Goal: Transaction & Acquisition: Book appointment/travel/reservation

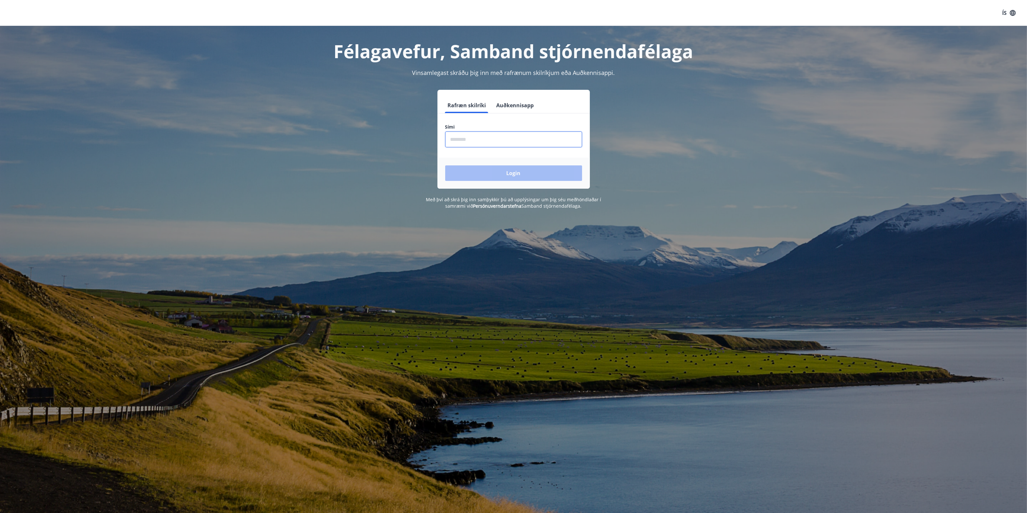
click at [480, 139] on input "phone" at bounding box center [513, 139] width 137 height 16
type input "********"
click at [527, 175] on button "Login" at bounding box center [513, 172] width 137 height 15
click at [478, 174] on button "Login" at bounding box center [513, 172] width 137 height 15
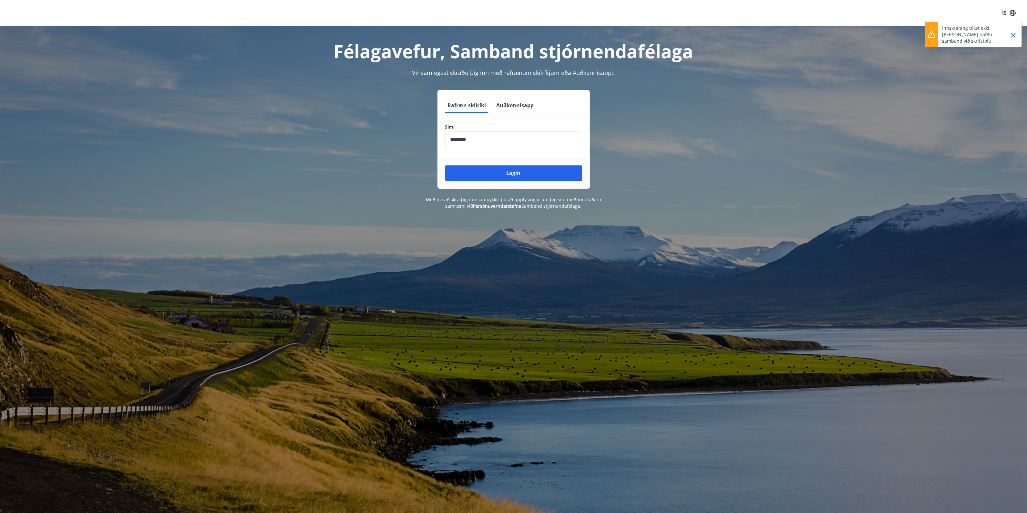
click at [496, 145] on input "phone" at bounding box center [513, 139] width 137 height 16
click at [506, 179] on button "Login" at bounding box center [513, 172] width 137 height 15
click at [515, 128] on label "Sími" at bounding box center [513, 127] width 137 height 6
click at [512, 134] on input "phone" at bounding box center [513, 139] width 137 height 16
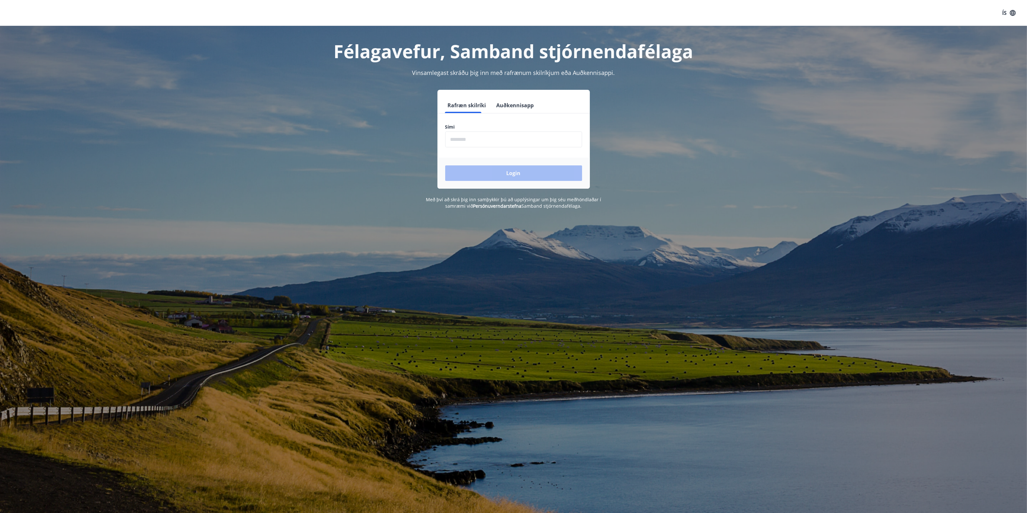
click at [464, 147] on form "Rafræn skilríki Auðkennisapp Sími ​ Login" at bounding box center [513, 142] width 152 height 91
type input "********"
click at [445, 165] on button "Login" at bounding box center [513, 172] width 137 height 15
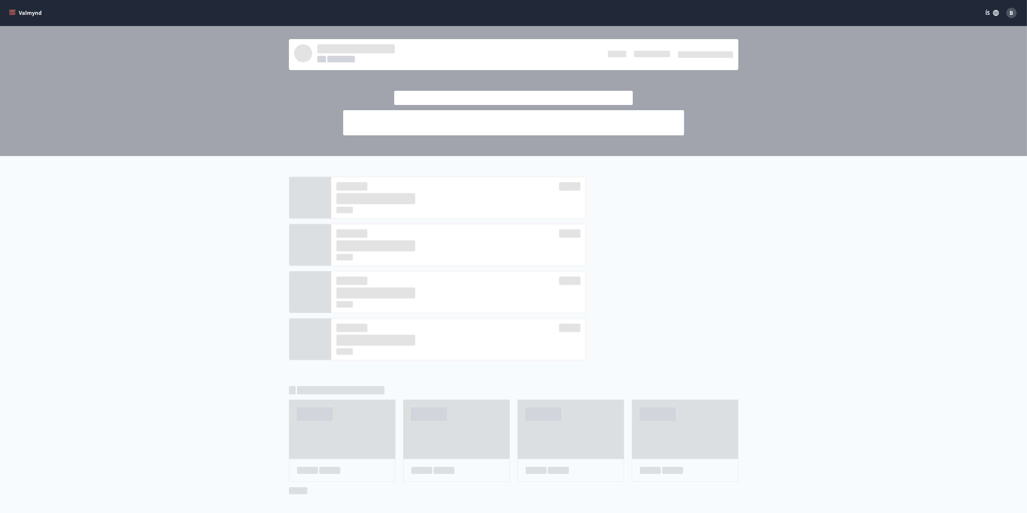
click at [108, 89] on div at bounding box center [513, 91] width 1027 height 130
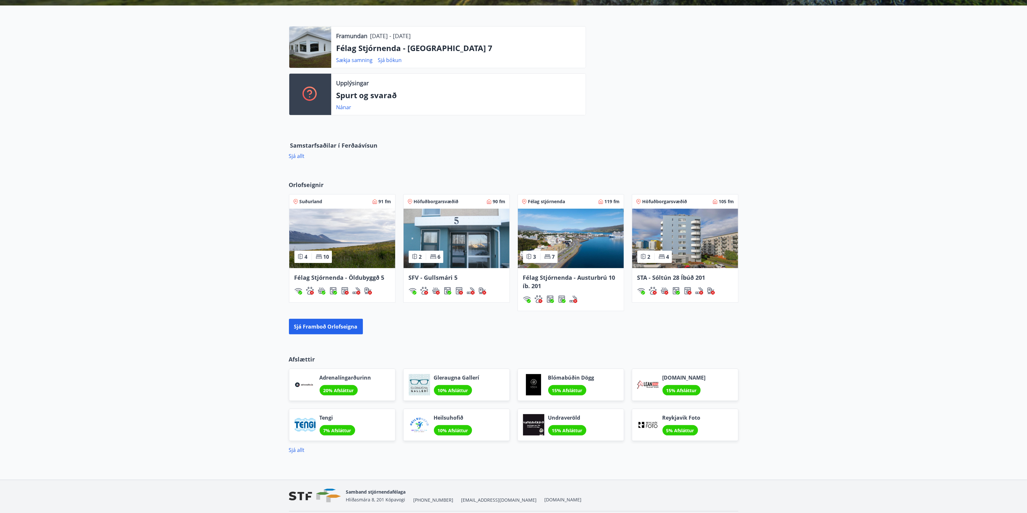
scroll to position [234, 0]
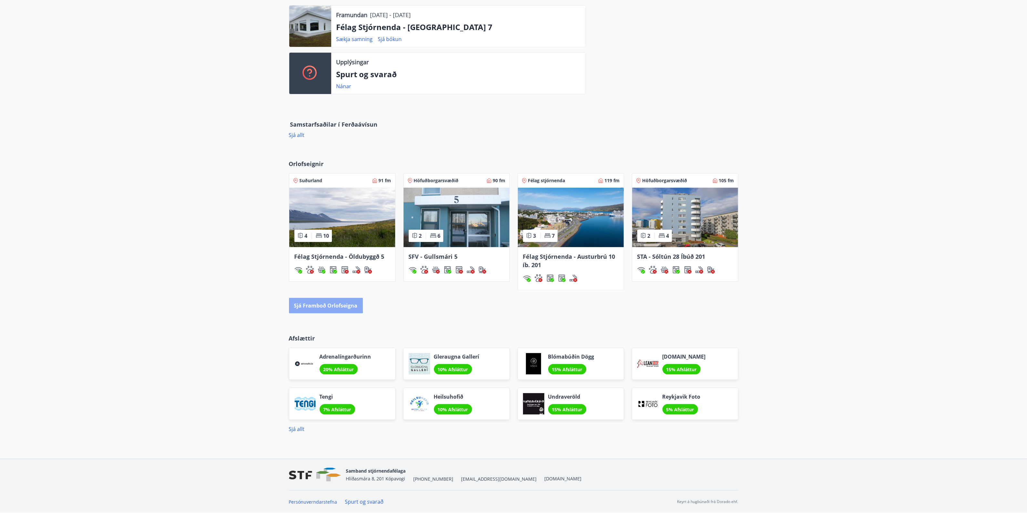
click at [309, 302] on button "Sjá framboð orlofseigna" at bounding box center [326, 305] width 74 height 15
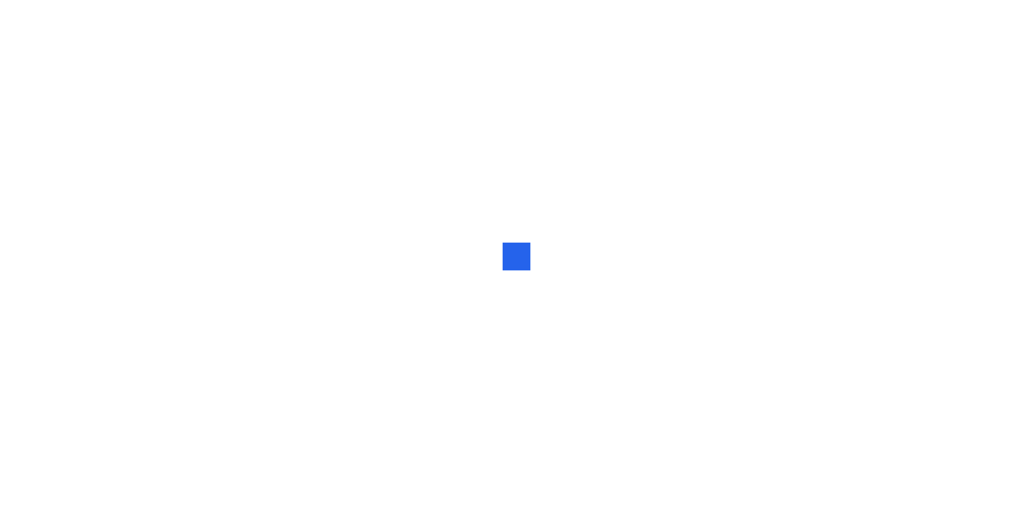
drag, startPoint x: 632, startPoint y: 152, endPoint x: 383, endPoint y: 130, distance: 249.9
click at [631, 153] on div at bounding box center [516, 256] width 1033 height 513
click at [703, 141] on div at bounding box center [516, 256] width 1033 height 513
click at [471, 160] on div at bounding box center [516, 256] width 1033 height 513
click at [744, 114] on div at bounding box center [516, 256] width 1033 height 513
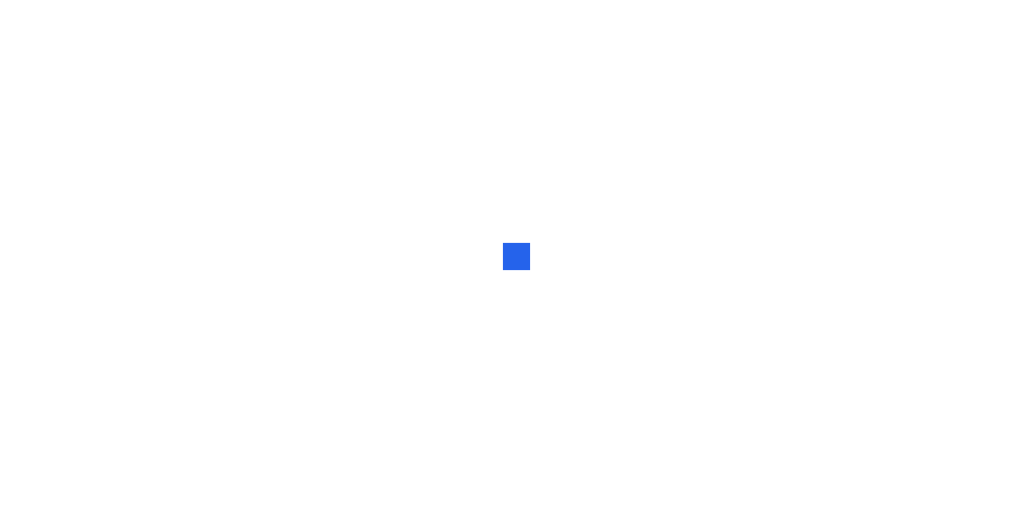
drag, startPoint x: 624, startPoint y: 224, endPoint x: 620, endPoint y: 227, distance: 4.8
click at [624, 225] on div at bounding box center [516, 256] width 1033 height 513
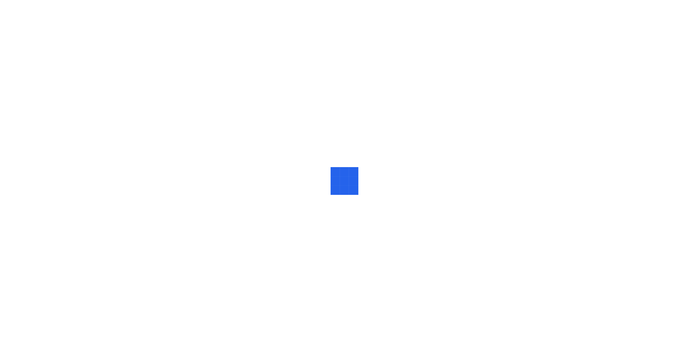
click at [404, 126] on div at bounding box center [344, 181] width 689 height 362
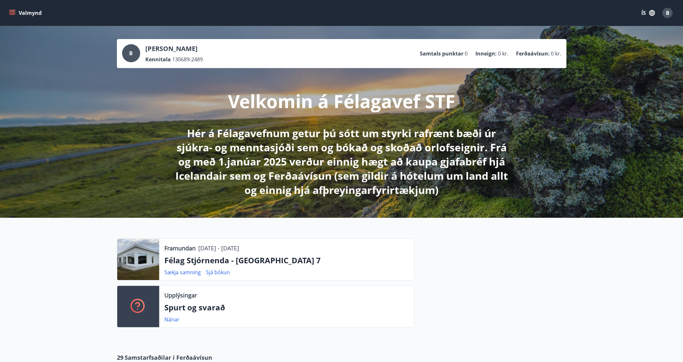
drag, startPoint x: 473, startPoint y: 297, endPoint x: 471, endPoint y: 292, distance: 4.8
click at [473, 297] on div at bounding box center [490, 286] width 152 height 94
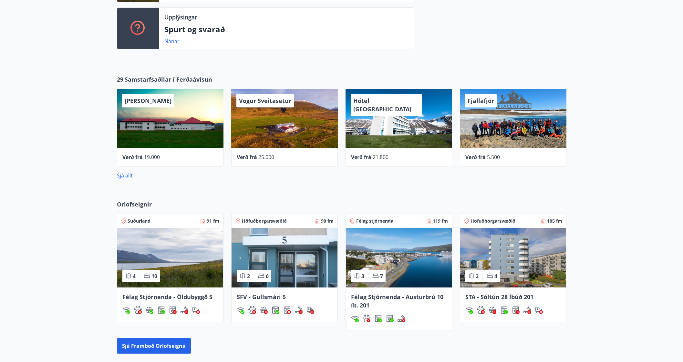
scroll to position [282, 0]
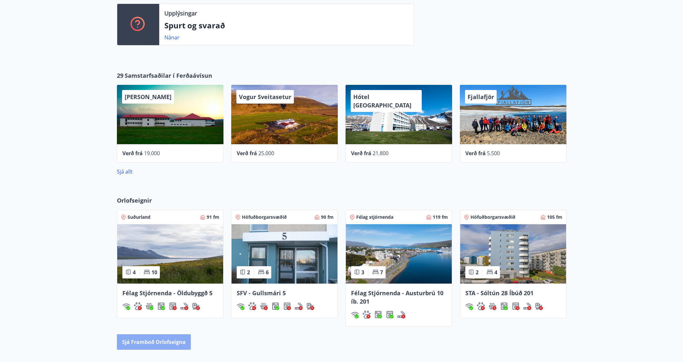
click at [165, 346] on button "Sjá framboð orlofseigna" at bounding box center [154, 341] width 74 height 15
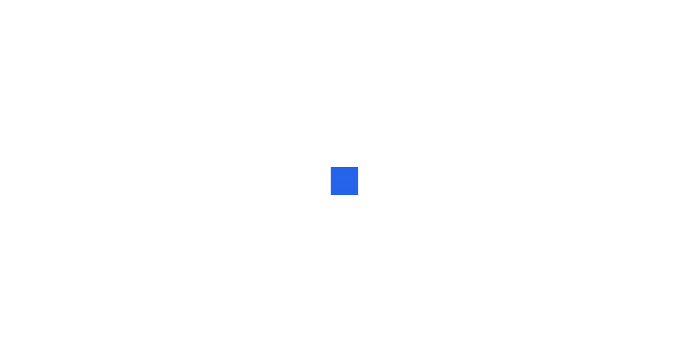
drag, startPoint x: 543, startPoint y: 85, endPoint x: 545, endPoint y: 75, distance: 10.0
click at [543, 85] on div at bounding box center [344, 181] width 689 height 362
